Goal: Information Seeking & Learning: Compare options

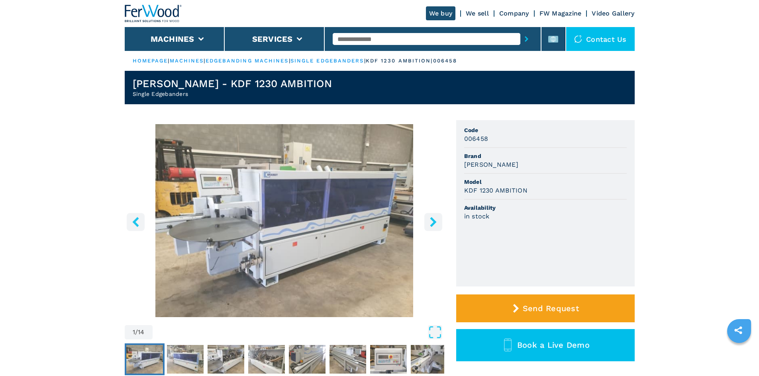
click at [350, 37] on input "text" at bounding box center [427, 39] width 188 height 12
paste input "******"
type input "******"
click at [525, 39] on icon "submit-button" at bounding box center [527, 39] width 4 height 6
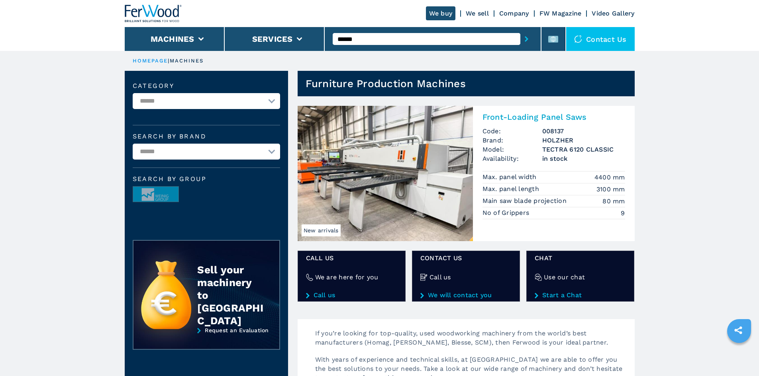
click at [520, 118] on h2 "Front-Loading Panel Saws" at bounding box center [553, 117] width 143 height 10
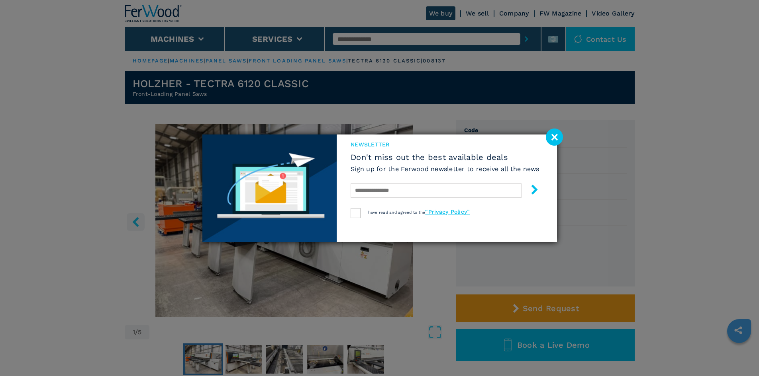
click at [556, 140] on image at bounding box center [554, 137] width 17 height 17
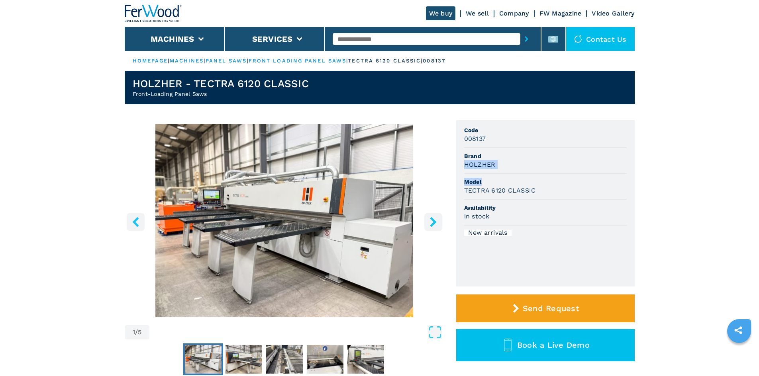
drag, startPoint x: 463, startPoint y: 165, endPoint x: 540, endPoint y: 179, distance: 77.7
click at [540, 179] on ul "Code 008137 Brand HOLZHER Model TECTRA 6120 CLASSIC Availability in stock New a…" at bounding box center [545, 203] width 178 height 166
drag, startPoint x: 535, startPoint y: 166, endPoint x: 521, endPoint y: 167, distance: 14.3
click at [535, 166] on div "HOLZHER" at bounding box center [545, 164] width 163 height 9
drag, startPoint x: 497, startPoint y: 163, endPoint x: 483, endPoint y: 170, distance: 15.1
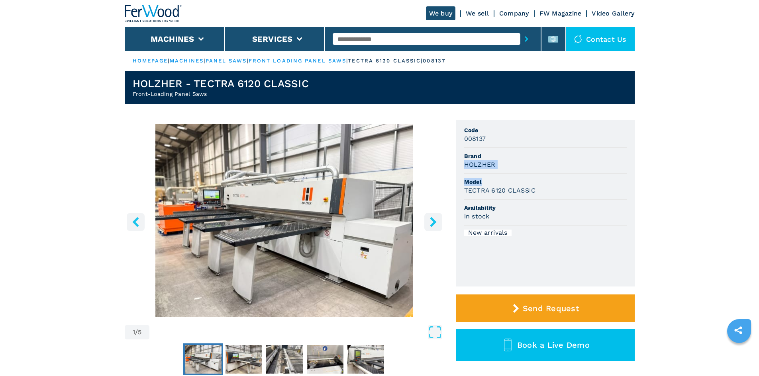
click at [495, 163] on div "HOLZHER" at bounding box center [545, 164] width 163 height 9
click at [470, 182] on span "Model" at bounding box center [545, 182] width 163 height 8
click at [475, 196] on li "Model TECTRA 6120 CLASSIC" at bounding box center [545, 187] width 163 height 26
drag, startPoint x: 463, startPoint y: 164, endPoint x: 505, endPoint y: 164, distance: 42.2
click at [505, 164] on ul "Code 008137 Brand HOLZHER Model TECTRA 6120 CLASSIC Availability in stock New a…" at bounding box center [545, 203] width 178 height 166
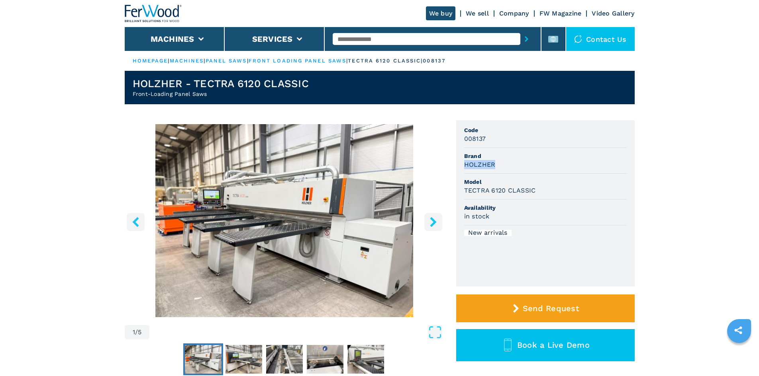
copy h3 "HOLZHER"
click at [505, 164] on div "HOLZHER" at bounding box center [545, 164] width 163 height 9
drag, startPoint x: 464, startPoint y: 191, endPoint x: 567, endPoint y: 192, distance: 103.6
click at [567, 192] on div "TECTRA 6120 CLASSIC" at bounding box center [545, 190] width 163 height 9
copy h3 "TECTRA 6120 CLASSIC"
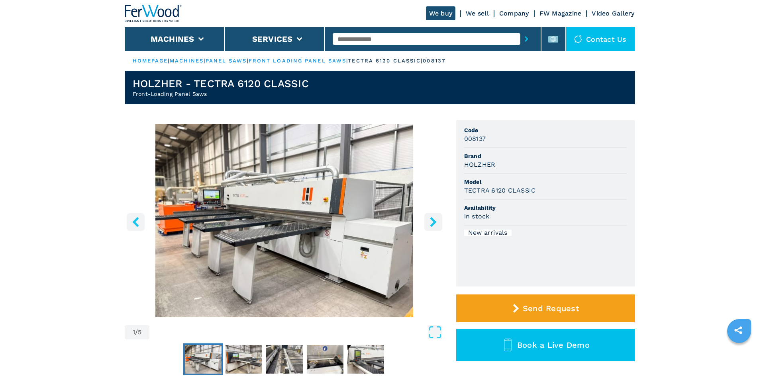
click at [542, 168] on div "HOLZHER" at bounding box center [545, 164] width 163 height 9
drag, startPoint x: 463, startPoint y: 137, endPoint x: 499, endPoint y: 138, distance: 36.7
click at [499, 138] on ul "Code 008137 Brand HOLZHER Model TECTRA 6120 CLASSIC Availability in stock New a…" at bounding box center [545, 203] width 178 height 166
copy h3 "008137"
click at [500, 139] on div "008137" at bounding box center [545, 138] width 163 height 9
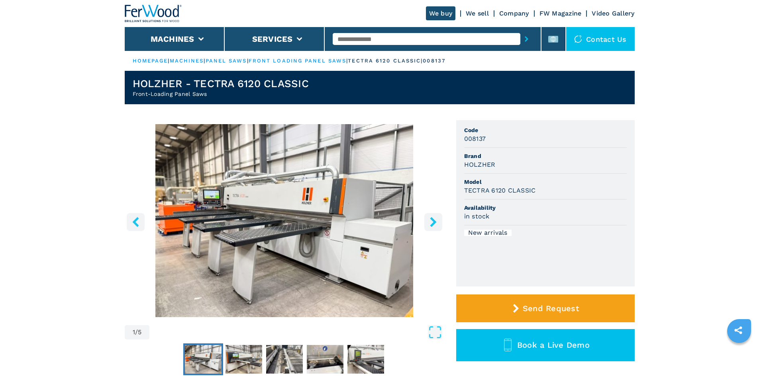
click at [358, 39] on input "text" at bounding box center [427, 39] width 188 height 12
paste input "******"
type input "******"
click at [525, 37] on icon "submit-button" at bounding box center [527, 39] width 4 height 6
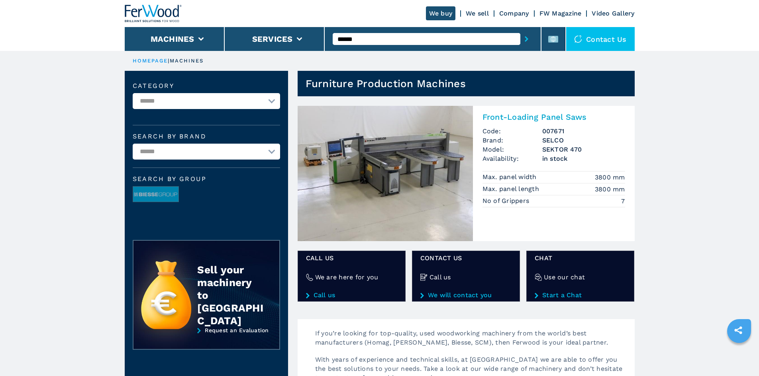
click at [546, 117] on h2 "Front-Loading Panel Saws" at bounding box center [553, 117] width 143 height 10
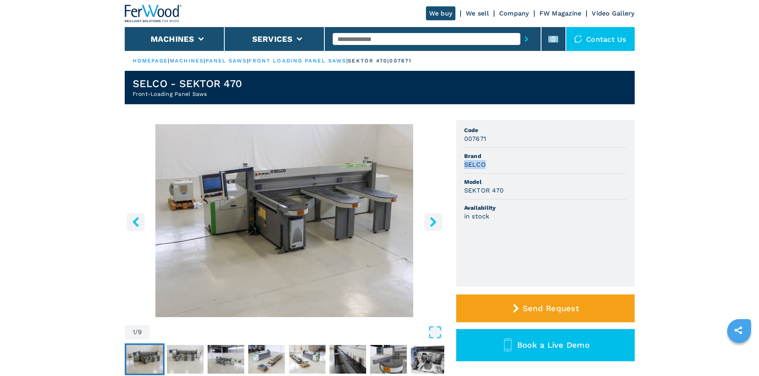
drag, startPoint x: 463, startPoint y: 163, endPoint x: 498, endPoint y: 164, distance: 35.5
click at [498, 164] on ul "Code 007671 Brand SELCO Model SEKTOR 470 Availability in stock" at bounding box center [545, 203] width 178 height 166
copy h3 "SELCO"
click at [499, 164] on div "SELCO" at bounding box center [545, 164] width 163 height 9
drag, startPoint x: 464, startPoint y: 190, endPoint x: 515, endPoint y: 188, distance: 51.1
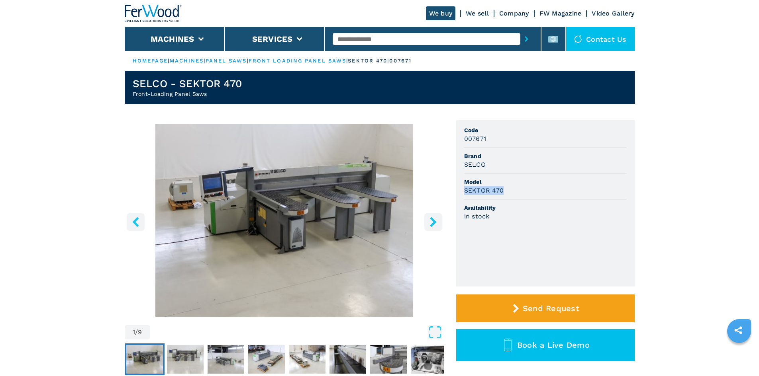
click at [515, 188] on div "SEKTOR 470" at bounding box center [545, 190] width 163 height 9
copy h3 "SEKTOR 470"
click at [515, 190] on div "SEKTOR 470" at bounding box center [545, 190] width 163 height 9
drag, startPoint x: 464, startPoint y: 138, endPoint x: 502, endPoint y: 136, distance: 38.3
click at [502, 136] on div "007671" at bounding box center [545, 138] width 163 height 9
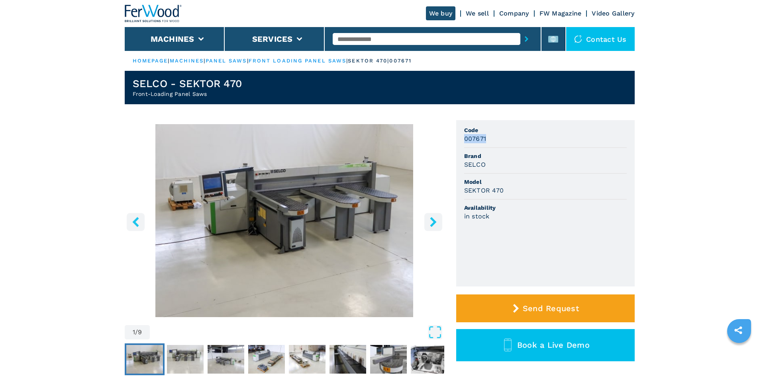
copy h3 "007671"
click at [502, 138] on div "007671" at bounding box center [545, 138] width 163 height 9
click at [531, 140] on div "007671" at bounding box center [545, 138] width 163 height 9
click at [349, 36] on input "text" at bounding box center [427, 39] width 188 height 12
paste input "******"
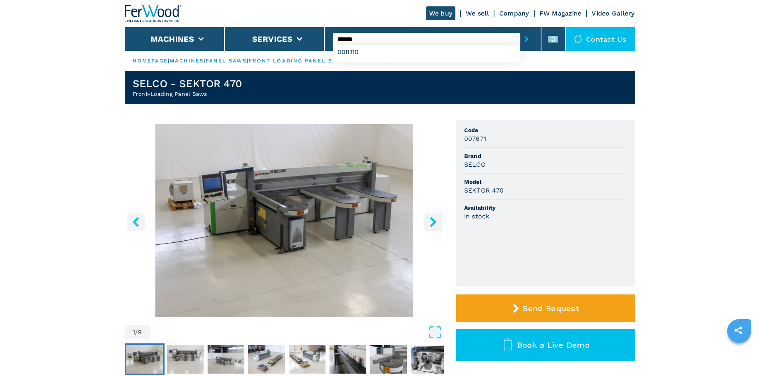
type input "******"
click at [525, 38] on button "submit-button" at bounding box center [526, 39] width 12 height 18
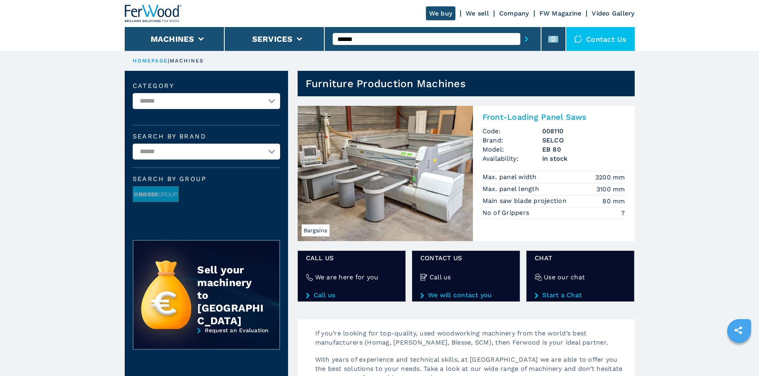
click at [523, 114] on h2 "Front-Loading Panel Saws" at bounding box center [553, 117] width 143 height 10
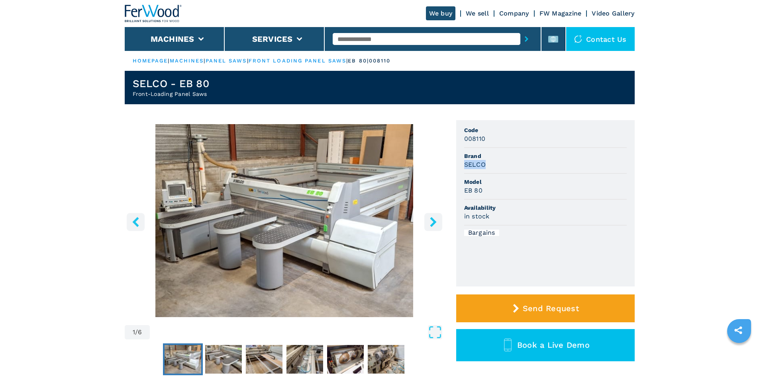
drag, startPoint x: 463, startPoint y: 164, endPoint x: 491, endPoint y: 164, distance: 27.9
click at [490, 164] on ul "Code 008110 Brand SELCO Model EB 80 Availability in stock Bargains" at bounding box center [545, 203] width 178 height 166
copy h3 "SELCO"
click at [489, 166] on div "SELCO" at bounding box center [545, 164] width 163 height 9
drag, startPoint x: 464, startPoint y: 191, endPoint x: 489, endPoint y: 192, distance: 25.5
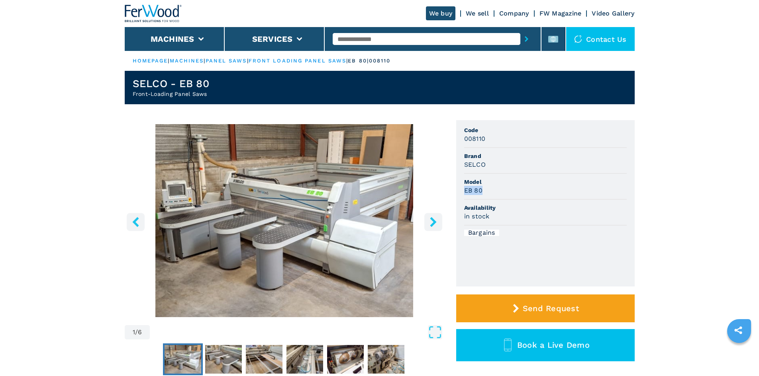
click at [489, 192] on div "EB 80" at bounding box center [545, 190] width 163 height 9
copy h3 "EB 80"
click at [490, 192] on div "EB 80" at bounding box center [545, 190] width 163 height 9
drag, startPoint x: 473, startPoint y: 139, endPoint x: 494, endPoint y: 139, distance: 21.1
click at [494, 139] on div "008110" at bounding box center [545, 138] width 163 height 9
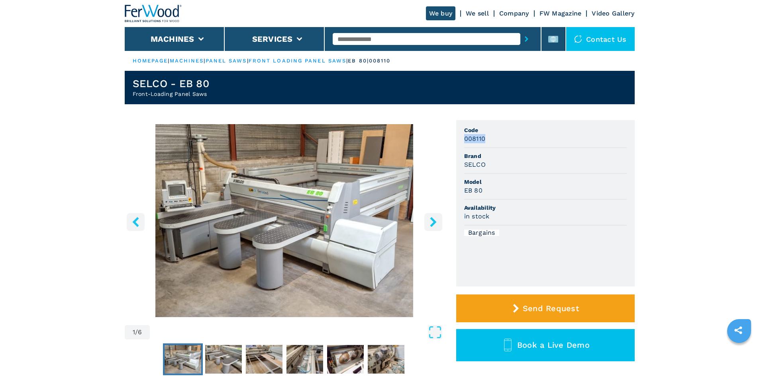
copy h3 "008110"
click at [494, 141] on div "008110" at bounding box center [545, 138] width 163 height 9
click at [503, 133] on span "Code" at bounding box center [545, 130] width 163 height 8
click at [358, 35] on input "text" at bounding box center [427, 39] width 188 height 12
paste input "******"
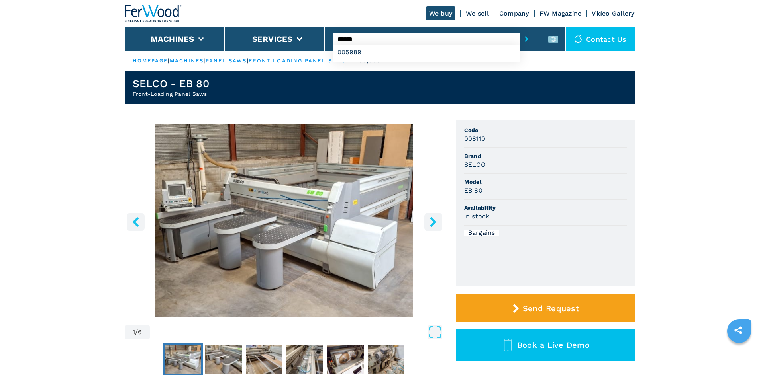
type input "******"
click at [525, 39] on icon "submit-button" at bounding box center [527, 39] width 4 height 6
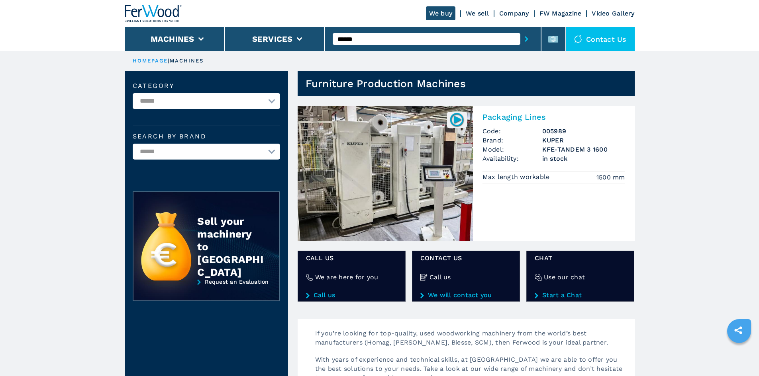
click at [493, 119] on h2 "Packaging Lines" at bounding box center [553, 117] width 143 height 10
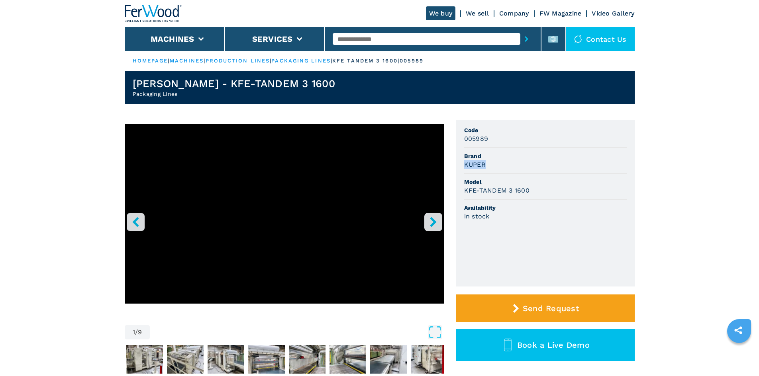
drag, startPoint x: 465, startPoint y: 165, endPoint x: 490, endPoint y: 166, distance: 24.7
click at [490, 166] on div "KUPER" at bounding box center [545, 164] width 163 height 9
copy h3 "KUPER"
click at [499, 168] on div "KUPER" at bounding box center [545, 164] width 163 height 9
drag, startPoint x: 462, startPoint y: 192, endPoint x: 542, endPoint y: 191, distance: 79.3
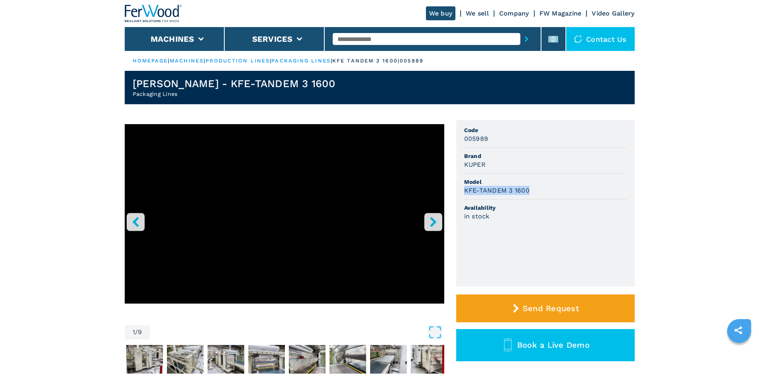
click at [542, 191] on ul "Code 005989 Brand KUPER Model KFE-TANDEM 3 1600 Availability in stock" at bounding box center [545, 203] width 178 height 166
click at [541, 190] on div "KFE-TANDEM 3 1600" at bounding box center [545, 190] width 163 height 9
drag, startPoint x: 464, startPoint y: 140, endPoint x: 496, endPoint y: 142, distance: 32.0
click at [496, 142] on div "005989" at bounding box center [545, 138] width 163 height 9
click at [502, 147] on li "Code 005989" at bounding box center [545, 135] width 163 height 26
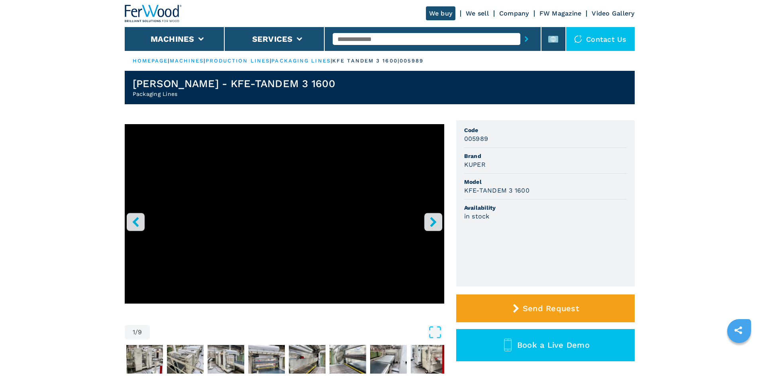
click at [358, 41] on input "text" at bounding box center [427, 39] width 188 height 12
paste input "******"
type input "******"
click at [525, 41] on icon "submit-button" at bounding box center [527, 39] width 4 height 6
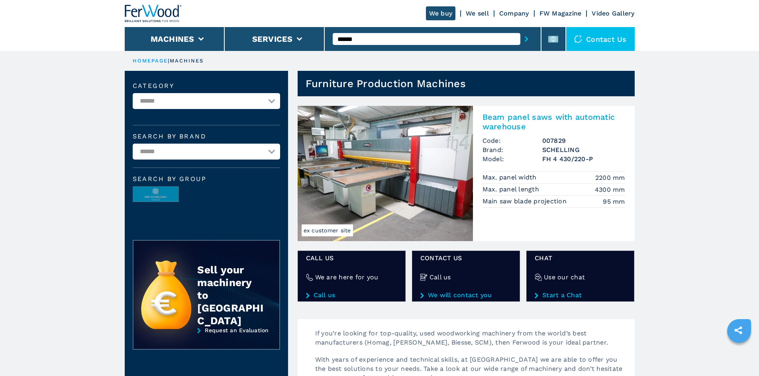
click at [524, 115] on h2 "Beam panel saws with automatic warehouse" at bounding box center [553, 121] width 143 height 19
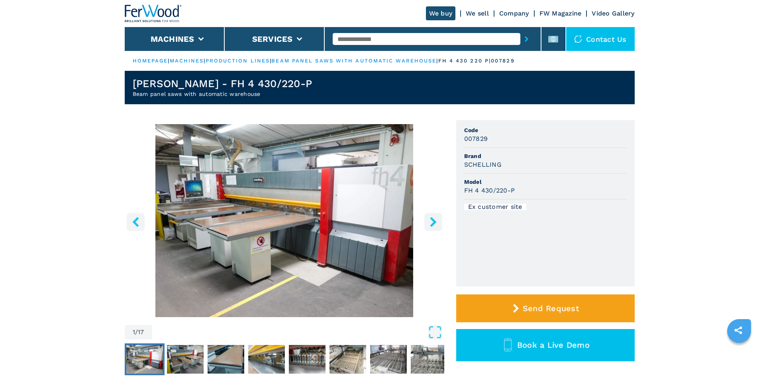
click at [466, 167] on h3 "SCHELLING" at bounding box center [482, 164] width 37 height 9
drag, startPoint x: 464, startPoint y: 165, endPoint x: 532, endPoint y: 161, distance: 68.7
click at [531, 159] on li "Brand SCHELLING" at bounding box center [545, 161] width 163 height 26
drag, startPoint x: 502, startPoint y: 167, endPoint x: 450, endPoint y: 161, distance: 52.1
click at [450, 161] on div "1 / 17 Unit Measure ****** ******** Code 007829 Brand SCHELLING Model FH 4 430/…" at bounding box center [380, 259] width 510 height 279
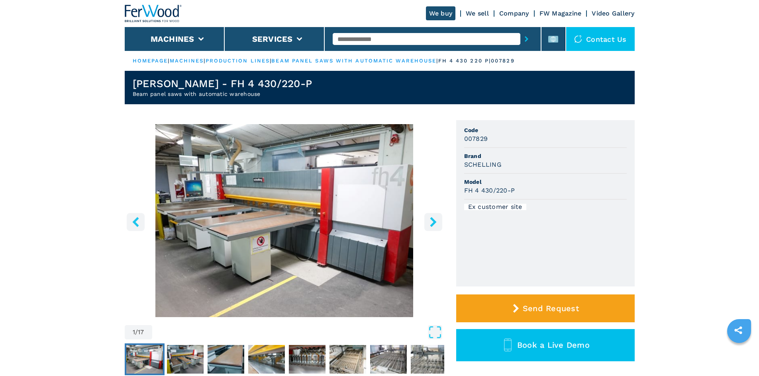
click at [567, 155] on span "Brand" at bounding box center [545, 156] width 163 height 8
drag, startPoint x: 463, startPoint y: 191, endPoint x: 547, endPoint y: 190, distance: 84.0
click at [547, 190] on ul "Code 007829 Brand SCHELLING Model FH 4 430/220-P Ex customer site" at bounding box center [545, 203] width 178 height 166
click at [547, 190] on div "FH 4 430/220-P" at bounding box center [545, 190] width 163 height 9
drag, startPoint x: 463, startPoint y: 138, endPoint x: 513, endPoint y: 140, distance: 50.6
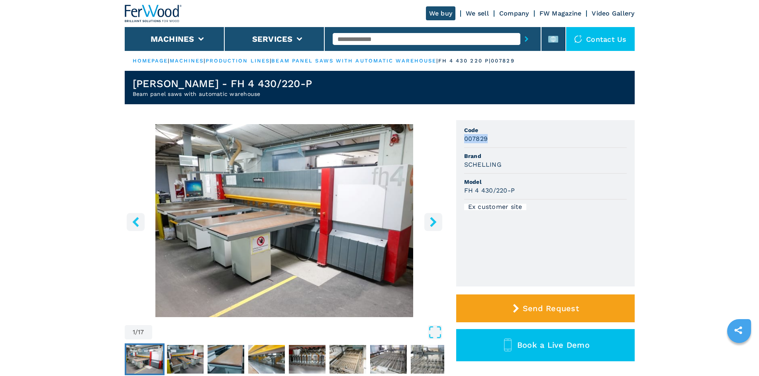
click at [513, 140] on ul "Code 007829 Brand SCHELLING Model FH 4 430/220-P Ex customer site" at bounding box center [545, 203] width 178 height 166
click at [513, 142] on div "007829" at bounding box center [545, 138] width 163 height 9
click at [373, 36] on input "text" at bounding box center [427, 39] width 188 height 12
paste input "******"
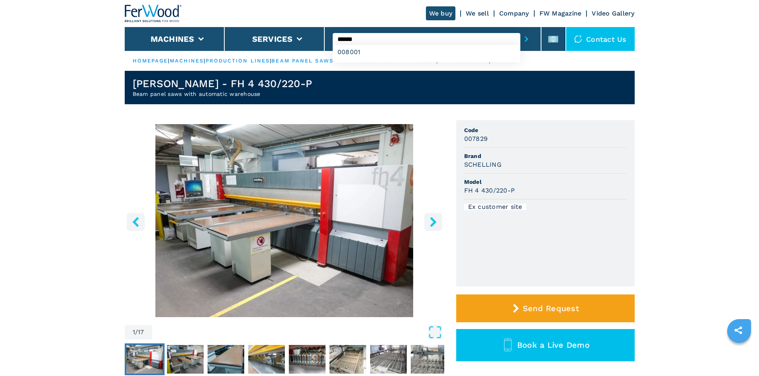
type input "******"
click at [525, 41] on icon "submit-button" at bounding box center [527, 39] width 4 height 6
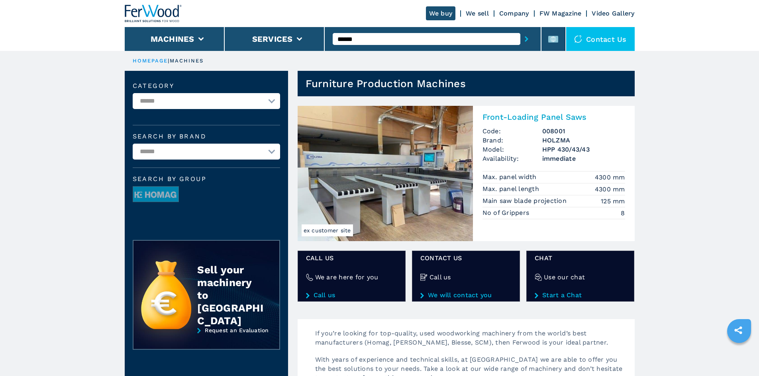
click at [508, 119] on h2 "Front-Loading Panel Saws" at bounding box center [553, 117] width 143 height 10
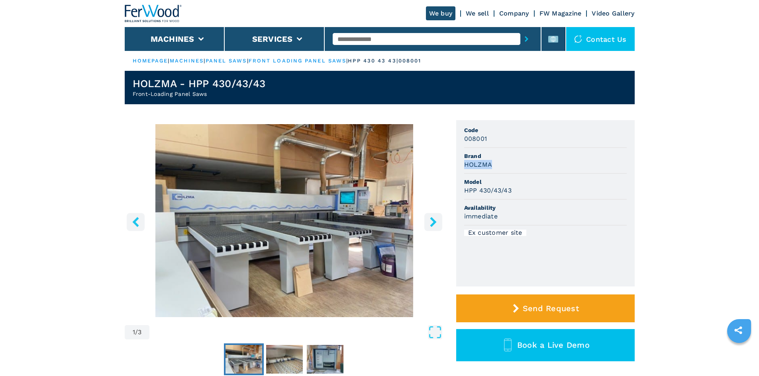
drag, startPoint x: 464, startPoint y: 164, endPoint x: 505, endPoint y: 166, distance: 40.2
click at [505, 166] on div "HOLZMA" at bounding box center [545, 164] width 163 height 9
copy h3 "HOLZMA"
click at [505, 166] on div "HOLZMA" at bounding box center [545, 164] width 163 height 9
drag, startPoint x: 463, startPoint y: 192, endPoint x: 519, endPoint y: 193, distance: 55.4
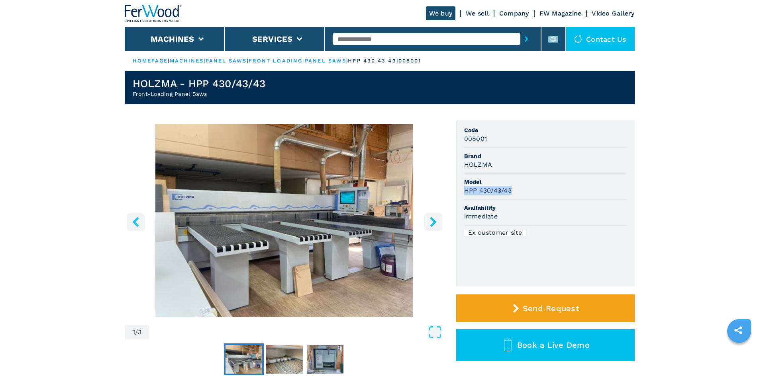
click at [519, 193] on ul "Code 008001 Brand HOLZMA Model HPP 430/43/43 Availability immediate Ex customer…" at bounding box center [545, 203] width 178 height 166
click at [521, 190] on div "HPP 430/43/43" at bounding box center [545, 190] width 163 height 9
drag, startPoint x: 463, startPoint y: 141, endPoint x: 496, endPoint y: 139, distance: 33.1
click at [496, 139] on ul "Code 008001 Brand HOLZMA Model HPP 430/43/43 Availability immediate Ex customer…" at bounding box center [545, 203] width 178 height 166
click at [496, 139] on div "008001" at bounding box center [545, 138] width 163 height 9
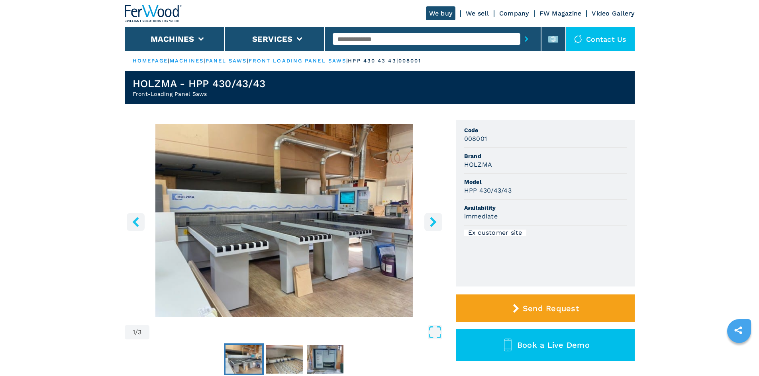
click at [354, 40] on input "text" at bounding box center [427, 39] width 188 height 12
paste input "******"
type input "******"
click at [525, 41] on icon "submit-button" at bounding box center [527, 39] width 4 height 6
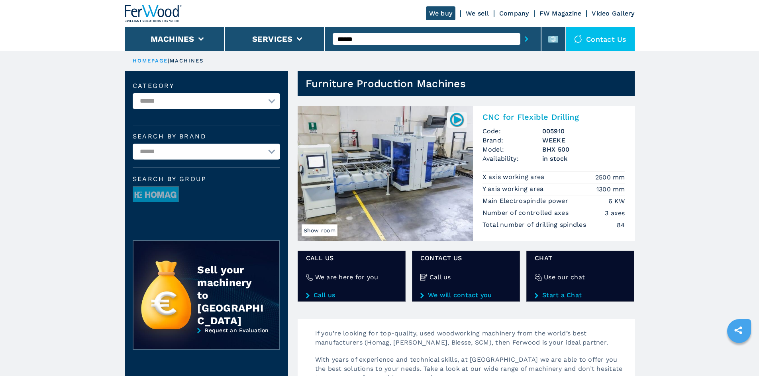
click at [517, 117] on h2 "CNC for Flexible Drilling" at bounding box center [553, 117] width 143 height 10
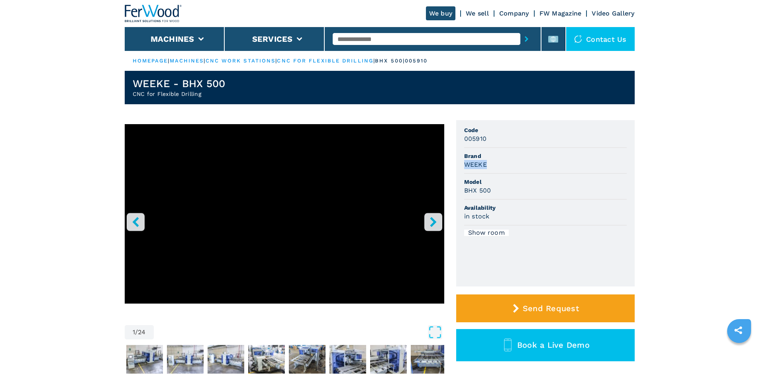
drag, startPoint x: 464, startPoint y: 164, endPoint x: 503, endPoint y: 168, distance: 39.2
click at [503, 168] on div "WEEKE" at bounding box center [545, 164] width 163 height 9
copy h3 "WEEKE"
click at [503, 168] on div "WEEKE" at bounding box center [545, 164] width 163 height 9
drag, startPoint x: 464, startPoint y: 192, endPoint x: 499, endPoint y: 192, distance: 35.0
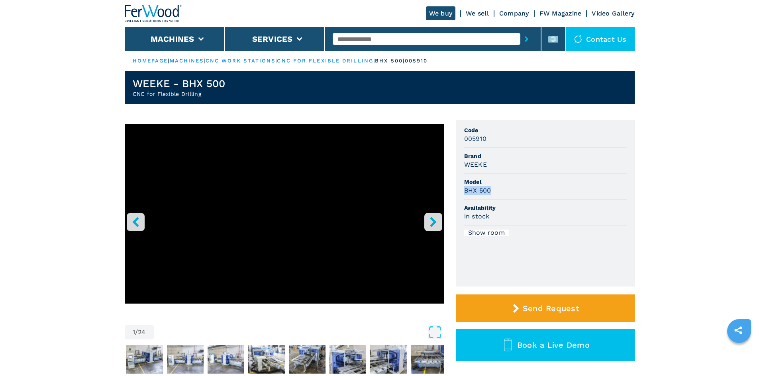
click at [499, 192] on div "BHX 500" at bounding box center [545, 190] width 163 height 9
copy h3 "BHX 500"
click at [502, 191] on div "BHX 500" at bounding box center [545, 190] width 163 height 9
drag, startPoint x: 464, startPoint y: 140, endPoint x: 500, endPoint y: 141, distance: 36.3
click at [500, 141] on div "005910" at bounding box center [545, 138] width 163 height 9
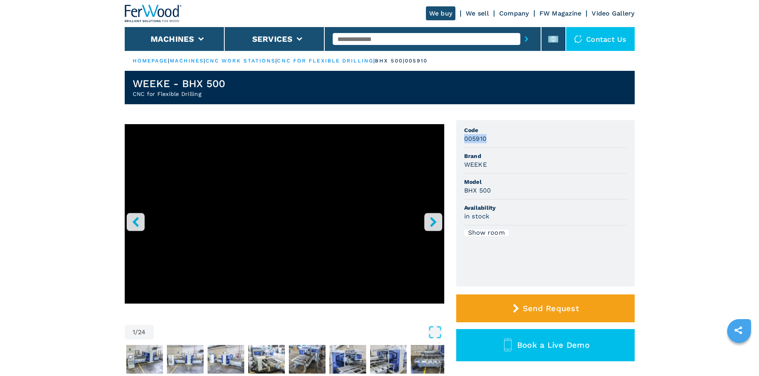
copy h3 "005910"
click at [500, 141] on div "005910" at bounding box center [545, 138] width 163 height 9
click at [354, 35] on input "text" at bounding box center [427, 39] width 188 height 12
paste input "******"
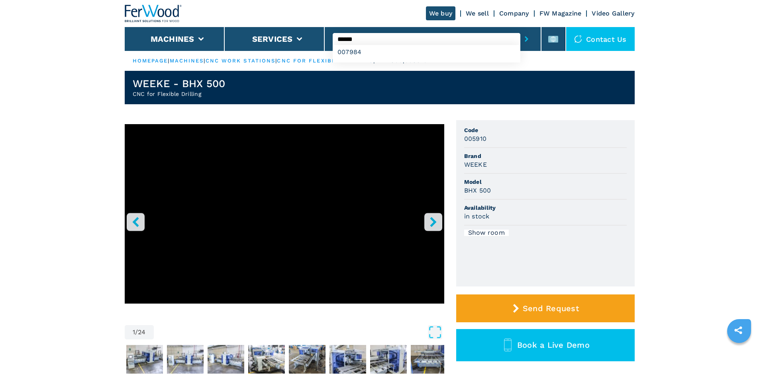
type input "******"
click at [520, 37] on button "submit-button" at bounding box center [526, 39] width 12 height 18
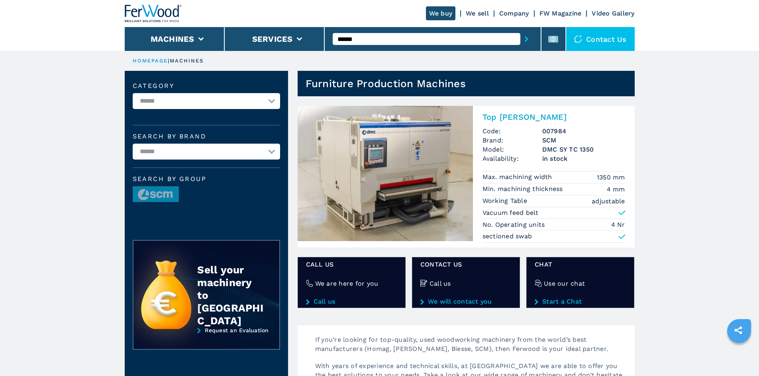
click at [507, 116] on h2 "Top [PERSON_NAME]" at bounding box center [553, 117] width 143 height 10
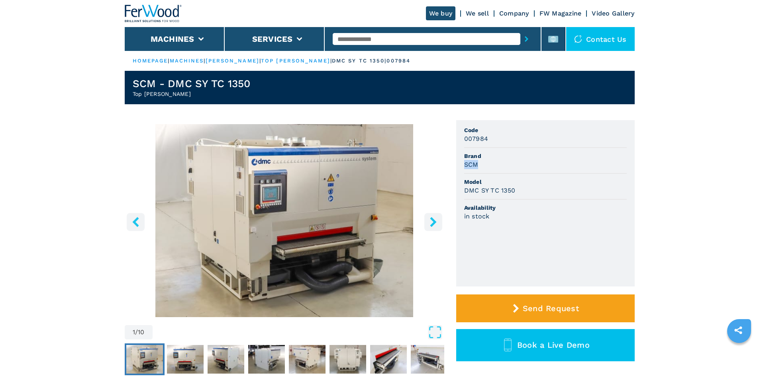
drag, startPoint x: 462, startPoint y: 164, endPoint x: 494, endPoint y: 163, distance: 32.7
click at [494, 163] on ul "Code 007984 Brand SCM Model DMC SY TC 1350 Availability in stock" at bounding box center [545, 203] width 178 height 166
copy h3 "SCM"
click at [494, 163] on div "SCM" at bounding box center [545, 164] width 163 height 9
drag, startPoint x: 463, startPoint y: 190, endPoint x: 520, endPoint y: 188, distance: 57.0
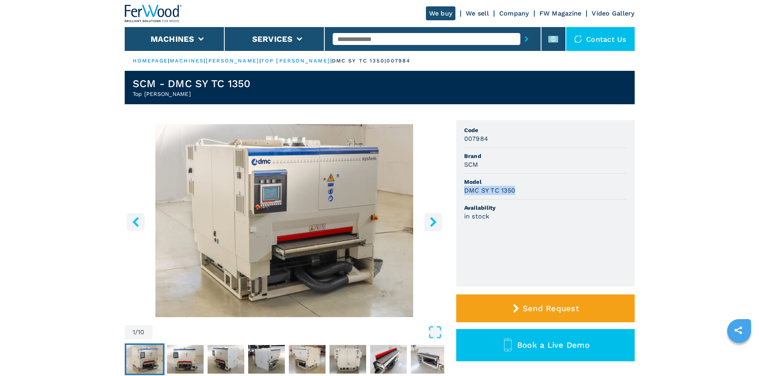
click at [520, 188] on ul "Code 007984 Brand SCM Model DMC SY TC 1350 Availability in stock" at bounding box center [545, 203] width 178 height 166
copy h3 "DMC SY TC 1350"
click at [520, 191] on div "DMC SY TC 1350" at bounding box center [545, 190] width 163 height 9
drag, startPoint x: 463, startPoint y: 136, endPoint x: 495, endPoint y: 136, distance: 32.3
click at [495, 136] on ul "Code 007984 Brand SCM Model DMC SY TC 1350 Availability in stock" at bounding box center [545, 203] width 178 height 166
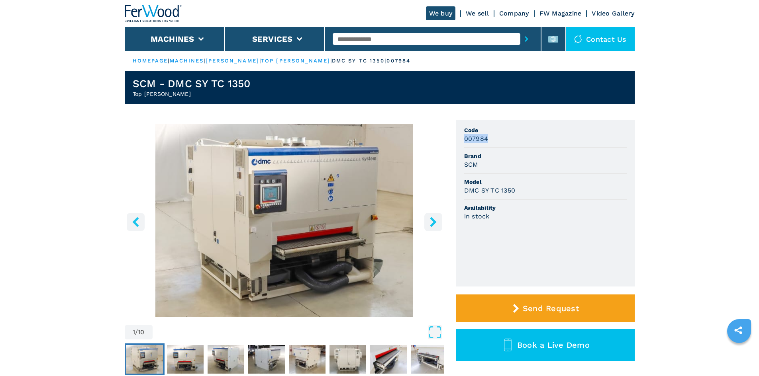
copy h3 "007984"
click at [497, 140] on div "007984" at bounding box center [545, 138] width 163 height 9
click at [373, 38] on input "text" at bounding box center [427, 39] width 188 height 12
paste input "******"
type input "******"
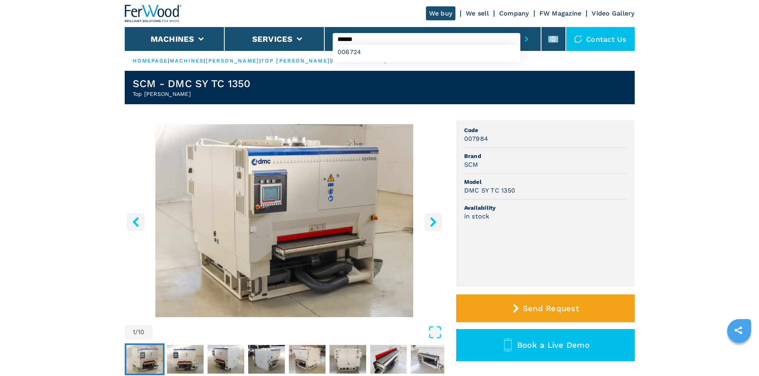
click at [520, 36] on button "submit-button" at bounding box center [526, 39] width 12 height 18
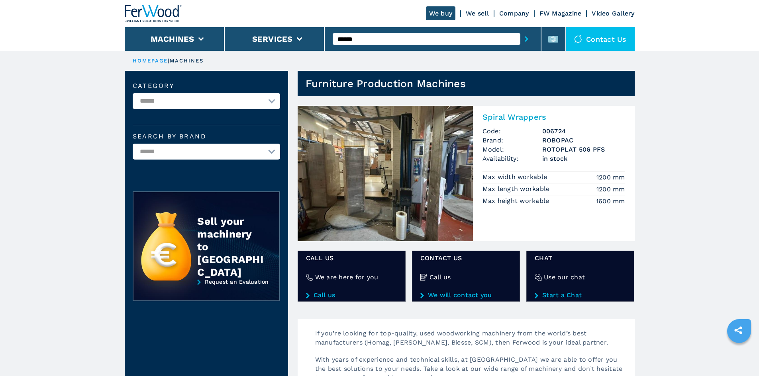
click at [500, 114] on h2 "Spiral Wrappers" at bounding box center [553, 117] width 143 height 10
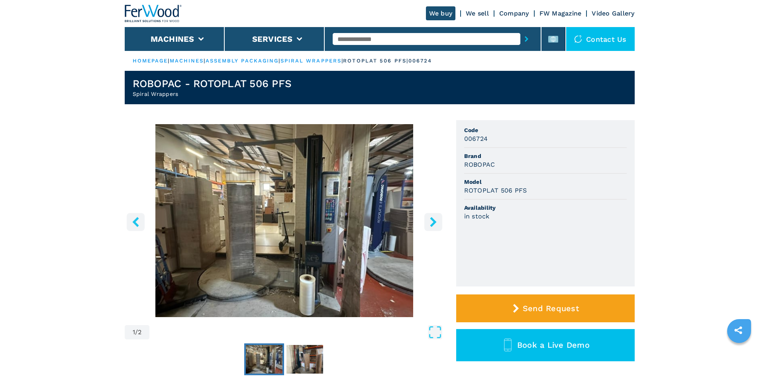
click at [380, 39] on input "text" at bounding box center [427, 39] width 188 height 12
paste input "******"
type input "******"
click at [525, 37] on icon "submit-button" at bounding box center [527, 39] width 4 height 6
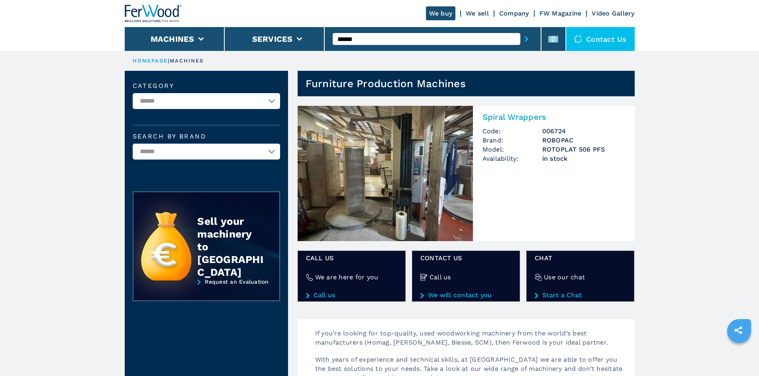
click at [516, 116] on h2 "Spiral Wrappers" at bounding box center [553, 117] width 143 height 10
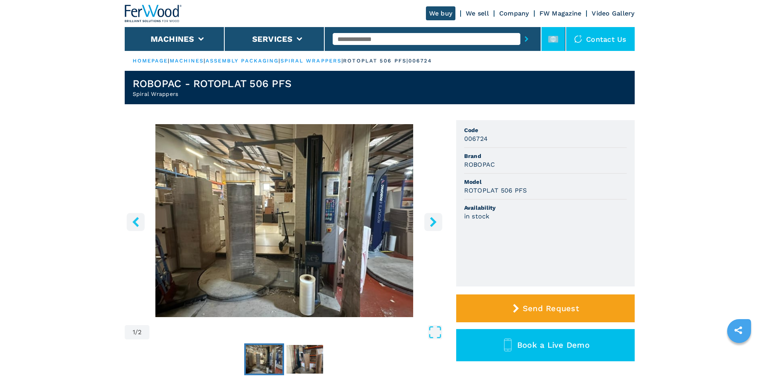
drag, startPoint x: 551, startPoint y: 42, endPoint x: 552, endPoint y: 49, distance: 6.8
click at [552, 42] on rect at bounding box center [553, 39] width 10 height 7
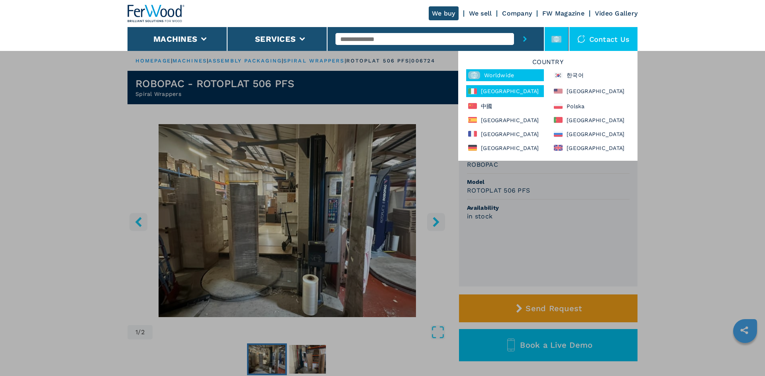
click at [499, 94] on div "[GEOGRAPHIC_DATA]" at bounding box center [505, 91] width 78 height 12
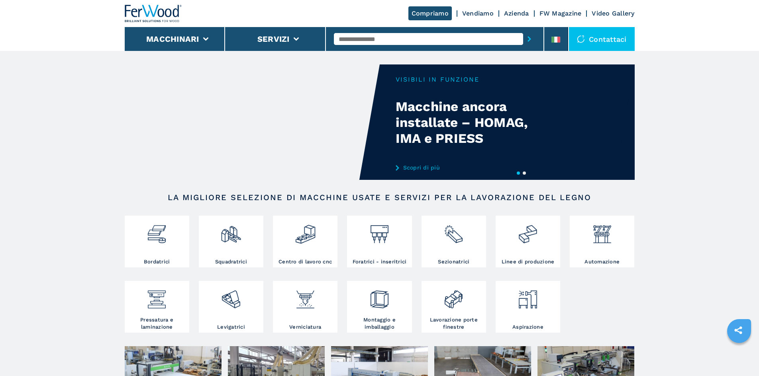
click at [402, 33] on div at bounding box center [435, 39] width 202 height 18
click at [400, 35] on input "text" at bounding box center [428, 39] width 189 height 12
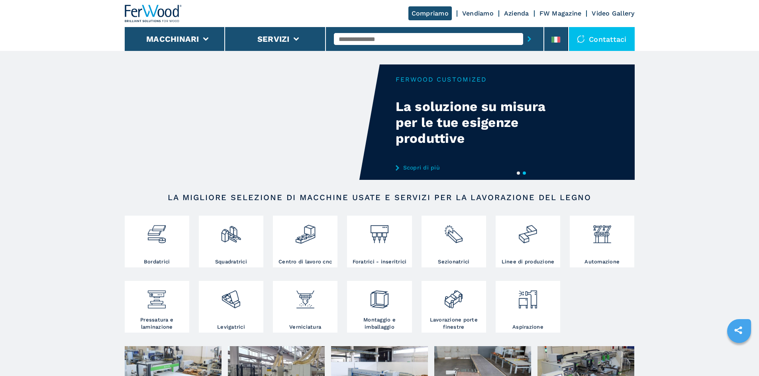
paste input "******"
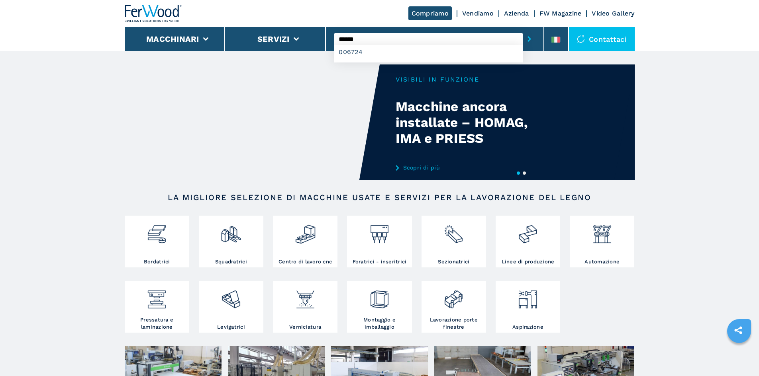
type input "******"
click at [524, 39] on button "submit-button" at bounding box center [529, 39] width 12 height 18
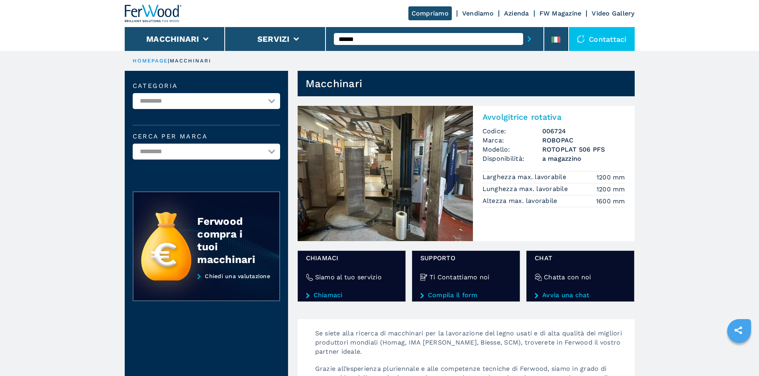
drag, startPoint x: 464, startPoint y: 41, endPoint x: 458, endPoint y: 45, distance: 7.0
click at [446, 43] on input "******" at bounding box center [428, 39] width 189 height 12
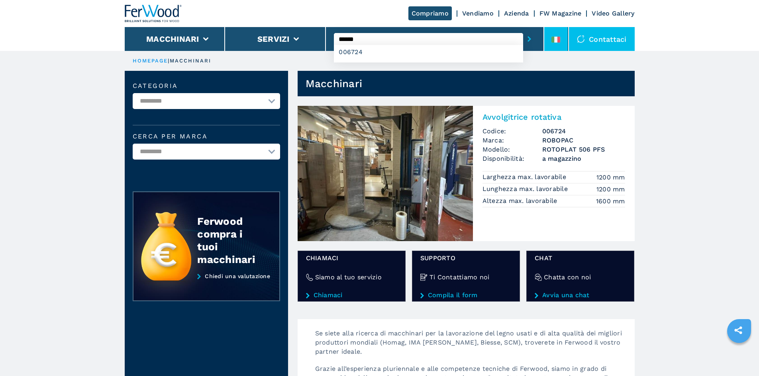
click at [557, 41] on icon at bounding box center [555, 40] width 9 height 6
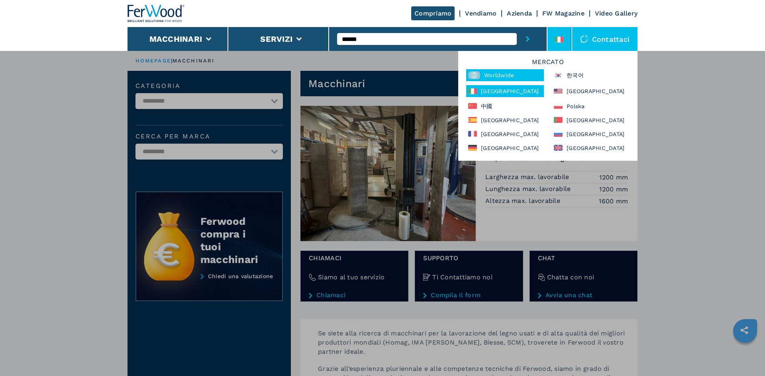
click at [511, 76] on div "Worldwide" at bounding box center [505, 75] width 78 height 12
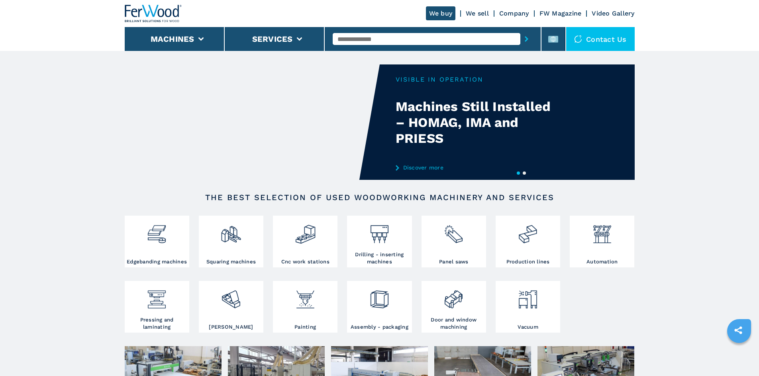
click at [383, 37] on input "text" at bounding box center [427, 39] width 188 height 12
paste input "******"
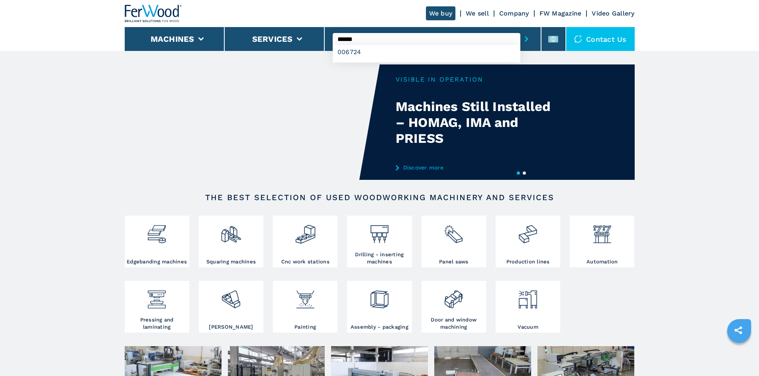
type input "******"
click at [525, 39] on icon "submit-button" at bounding box center [527, 39] width 4 height 6
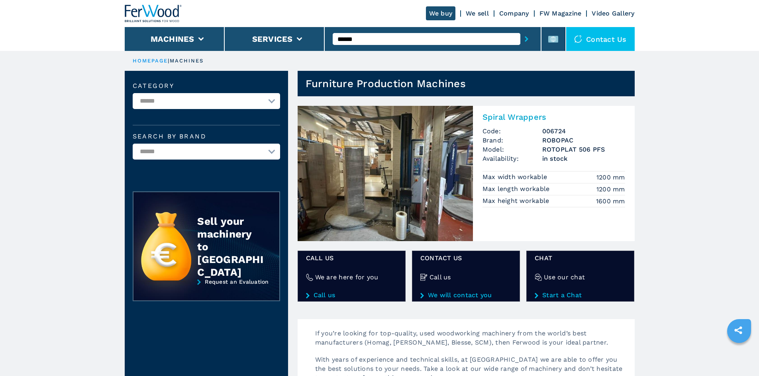
click at [515, 116] on h2 "Spiral Wrappers" at bounding box center [553, 117] width 143 height 10
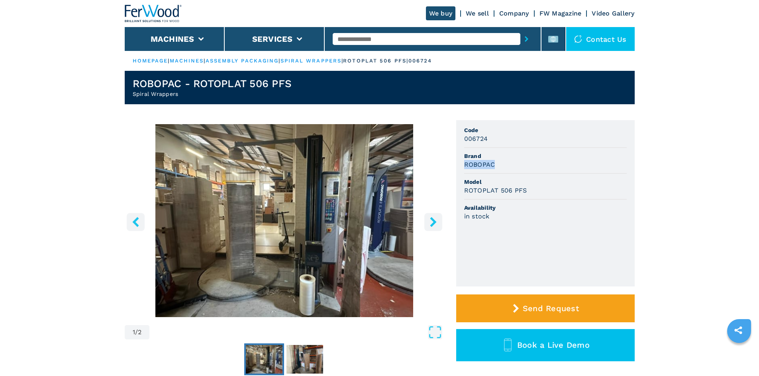
drag, startPoint x: 468, startPoint y: 166, endPoint x: 501, endPoint y: 169, distance: 32.8
click at [501, 169] on ul "Code 006724 Brand ROBOPAC Model ROTOPLAT 506 PFS Availability in stock" at bounding box center [545, 203] width 178 height 166
copy h3 "ROBOPAC"
click at [501, 169] on li "Brand ROBOPAC" at bounding box center [545, 161] width 163 height 26
drag, startPoint x: 464, startPoint y: 189, endPoint x: 534, endPoint y: 186, distance: 69.7
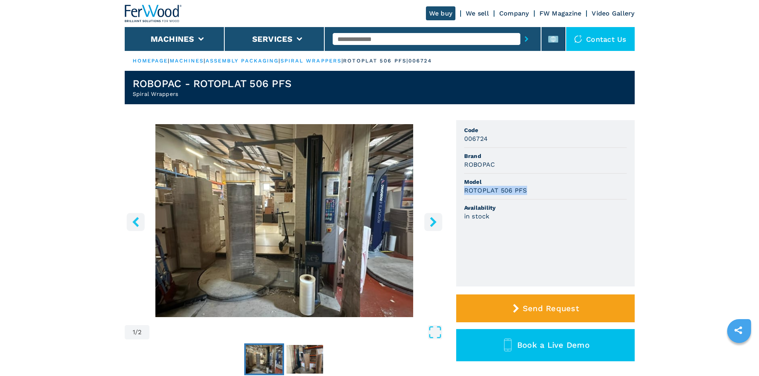
click at [534, 186] on div "ROTOPLAT 506 PFS" at bounding box center [545, 190] width 163 height 9
copy h3 "ROTOPLAT 506 PFS"
click at [534, 186] on div "ROTOPLAT 506 PFS" at bounding box center [545, 190] width 163 height 9
drag, startPoint x: 477, startPoint y: 142, endPoint x: 494, endPoint y: 145, distance: 17.4
click at [494, 145] on li "Code 006724" at bounding box center [545, 135] width 163 height 26
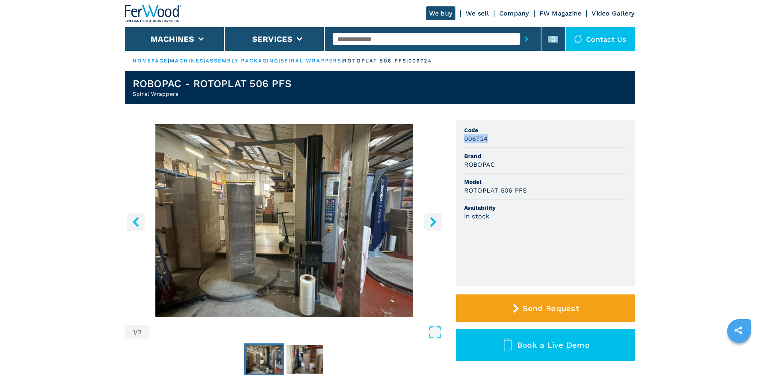
click at [505, 143] on div "006724" at bounding box center [545, 138] width 163 height 9
click at [374, 41] on input "text" at bounding box center [427, 39] width 188 height 12
paste input "******"
type input "******"
click at [520, 39] on button "submit-button" at bounding box center [526, 39] width 12 height 18
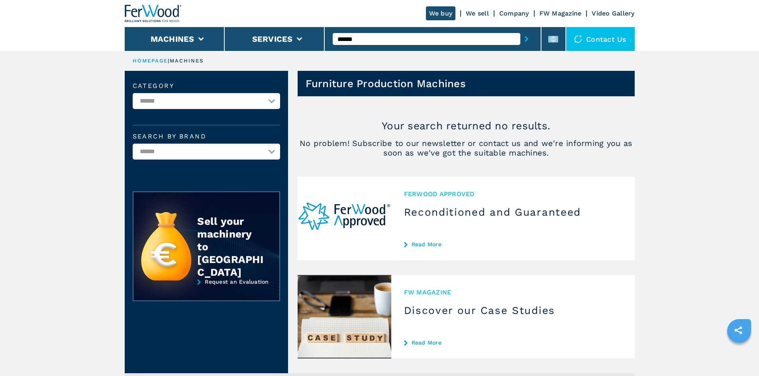
drag, startPoint x: 372, startPoint y: 39, endPoint x: 329, endPoint y: 39, distance: 42.6
click at [329, 39] on div "******" at bounding box center [433, 39] width 217 height 24
click at [383, 42] on input "text" at bounding box center [427, 39] width 188 height 12
paste input "******"
type input "******"
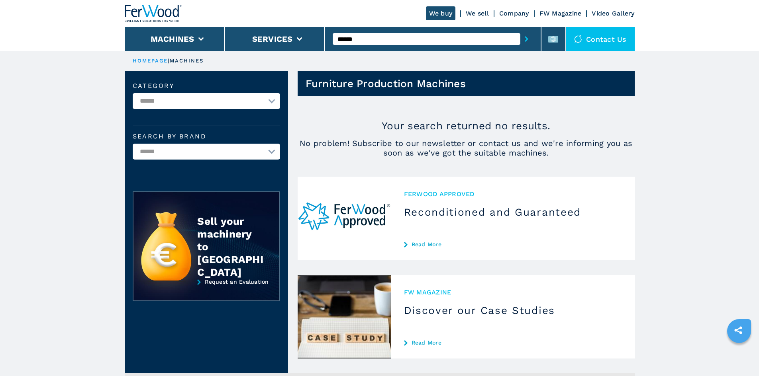
click at [525, 41] on icon "submit-button" at bounding box center [527, 39] width 4 height 6
drag, startPoint x: 355, startPoint y: 39, endPoint x: 316, endPoint y: 43, distance: 39.2
click at [316, 43] on div "We buy We sell Company FW Magazine Video Gallery Machines Services ****** Conta…" at bounding box center [380, 25] width 510 height 51
paste input "******"
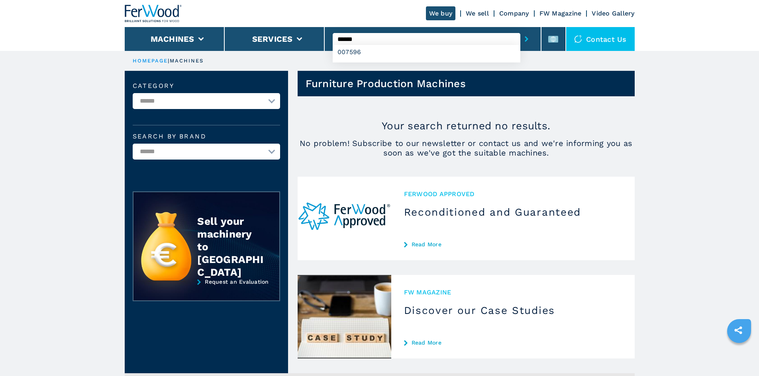
type input "******"
click at [525, 38] on icon "submit-button" at bounding box center [527, 39] width 4 height 6
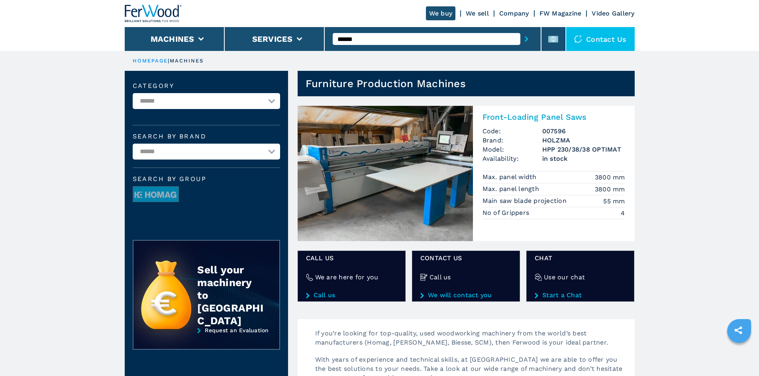
click at [545, 114] on h2 "Front-Loading Panel Saws" at bounding box center [553, 117] width 143 height 10
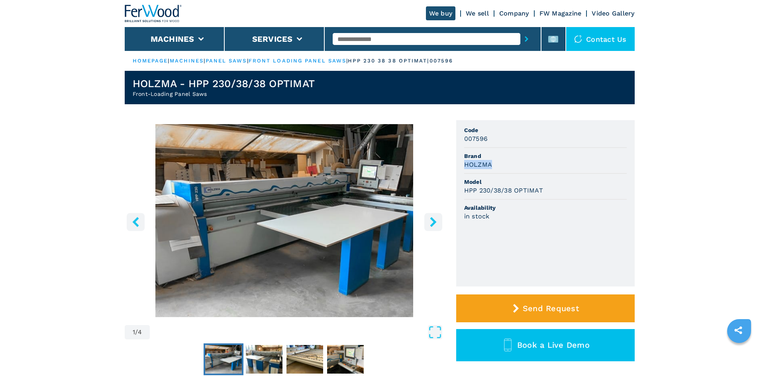
drag, startPoint x: 464, startPoint y: 165, endPoint x: 493, endPoint y: 167, distance: 29.9
click at [493, 167] on div "HOLZMA" at bounding box center [545, 164] width 163 height 9
copy h3 "HOLZMA"
click at [502, 163] on div "HOLZMA" at bounding box center [545, 164] width 163 height 9
click at [535, 160] on span "Brand" at bounding box center [545, 156] width 163 height 8
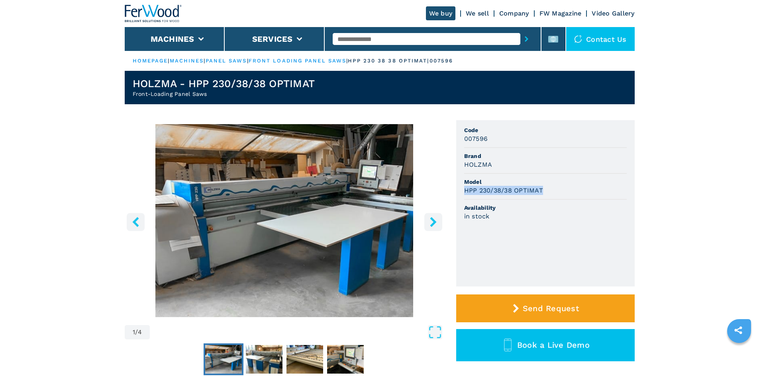
drag, startPoint x: 463, startPoint y: 192, endPoint x: 560, endPoint y: 188, distance: 97.7
click at [560, 188] on ul "Code 007596 Brand HOLZMA Model HPP 230/38/38 OPTIMAT Availability in stock" at bounding box center [545, 203] width 178 height 166
copy h3 "HPP 230/38/38 OPTIMAT"
click at [561, 188] on div "HPP 230/38/38 OPTIMAT" at bounding box center [545, 190] width 163 height 9
drag, startPoint x: 463, startPoint y: 140, endPoint x: 507, endPoint y: 137, distance: 43.5
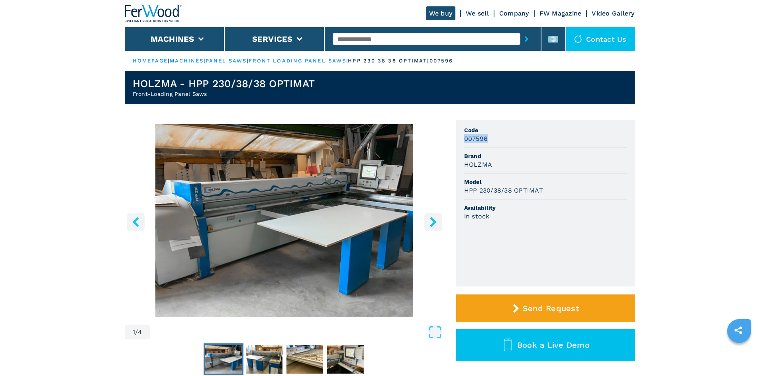
click at [507, 137] on ul "Code 007596 Brand HOLZMA Model HPP 230/38/38 OPTIMAT Availability in stock" at bounding box center [545, 203] width 178 height 166
copy h3 "007596"
click at [509, 141] on div "007596" at bounding box center [545, 138] width 163 height 9
click at [447, 117] on section "1 / 4 Unit Measure ****** ******** Code 007596 Brand HOLZMA Model HPP 230/38/38…" at bounding box center [380, 317] width 510 height 426
click at [364, 34] on input "text" at bounding box center [427, 39] width 188 height 12
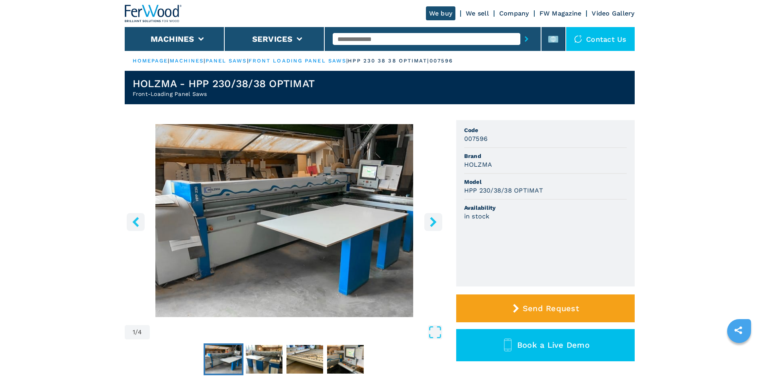
paste input "******"
type input "******"
click at [520, 30] on button "submit-button" at bounding box center [526, 39] width 12 height 18
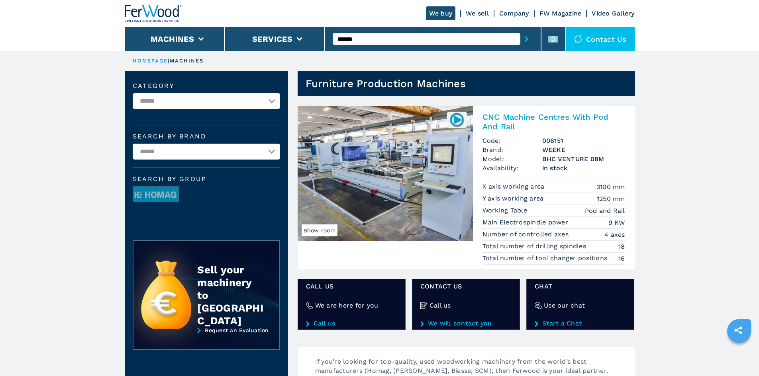
click at [495, 123] on h2 "CNC Machine Centres With Pod And Rail" at bounding box center [553, 121] width 143 height 19
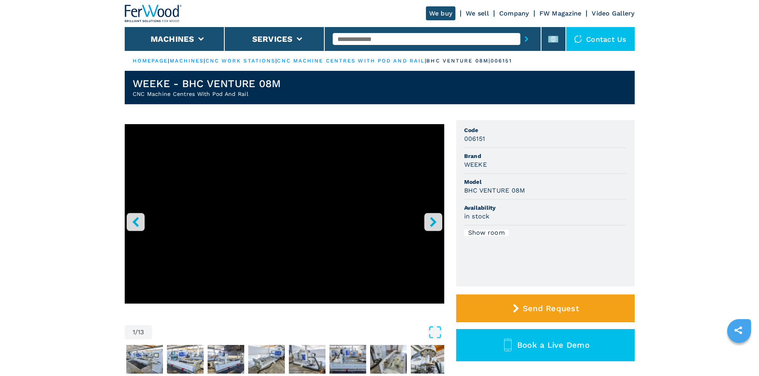
click at [390, 35] on input "text" at bounding box center [427, 39] width 188 height 12
click at [558, 169] on div "WEEKE" at bounding box center [545, 164] width 163 height 9
drag, startPoint x: 463, startPoint y: 162, endPoint x: 508, endPoint y: 163, distance: 45.0
click at [508, 163] on ul "Code 006151 Brand WEEKE Model BHC VENTURE 08M Availability in stock Show room" at bounding box center [545, 203] width 178 height 166
copy h3 "WEEKE"
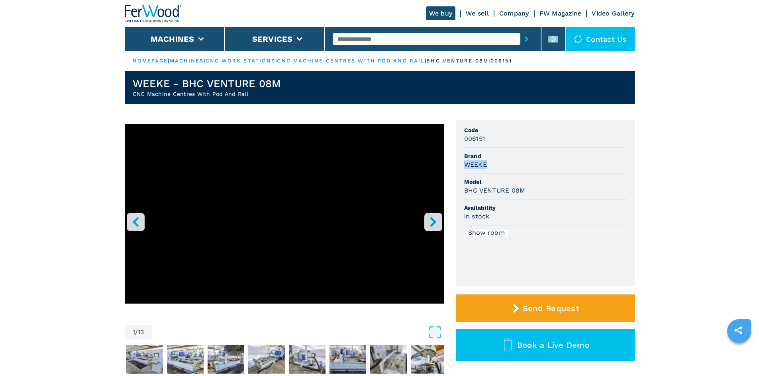
click at [507, 164] on div "WEEKE" at bounding box center [545, 164] width 163 height 9
drag, startPoint x: 464, startPoint y: 191, endPoint x: 543, endPoint y: 194, distance: 78.9
click at [543, 194] on div "BHC VENTURE 08M" at bounding box center [545, 190] width 163 height 9
copy h3 "BHC VENTURE 08M"
click at [543, 194] on div "BHC VENTURE 08M" at bounding box center [545, 190] width 163 height 9
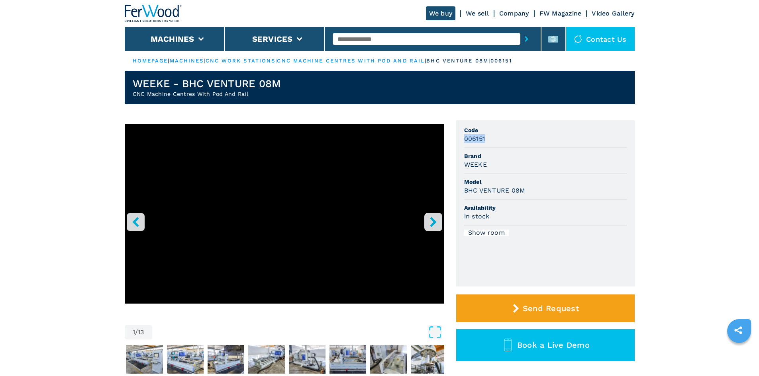
drag, startPoint x: 485, startPoint y: 139, endPoint x: 457, endPoint y: 138, distance: 27.9
click at [454, 137] on div "1 / 13 Unit Measure ****** ******** Code 006151 Brand WEEKE Model BHC VENTURE 0…" at bounding box center [380, 259] width 510 height 279
copy h3 "006151"
click at [538, 164] on div "WEEKE" at bounding box center [545, 164] width 163 height 9
